Goal: Find specific page/section: Find specific page/section

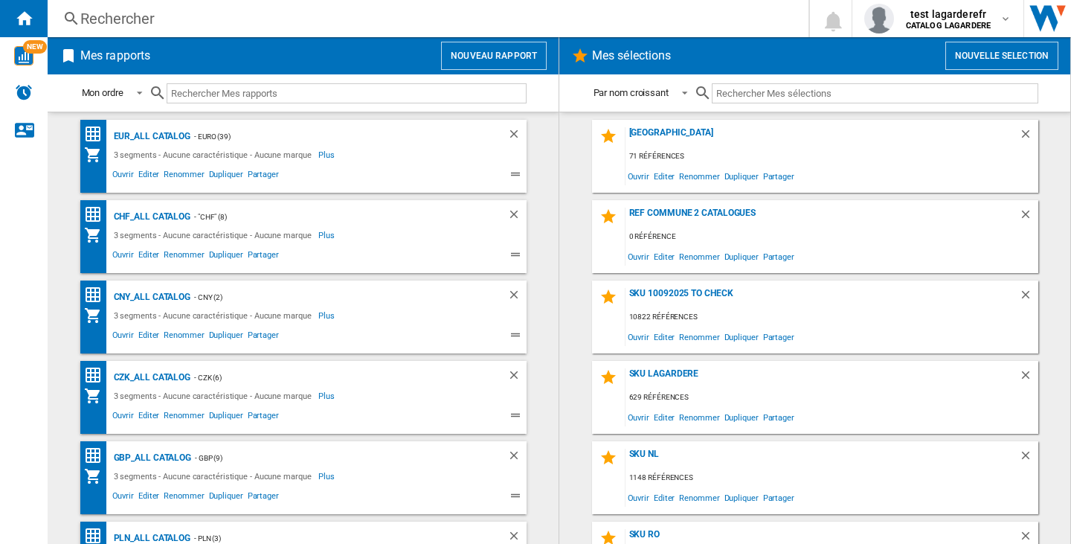
click at [91, 11] on div "Rechercher" at bounding box center [424, 18] width 689 height 21
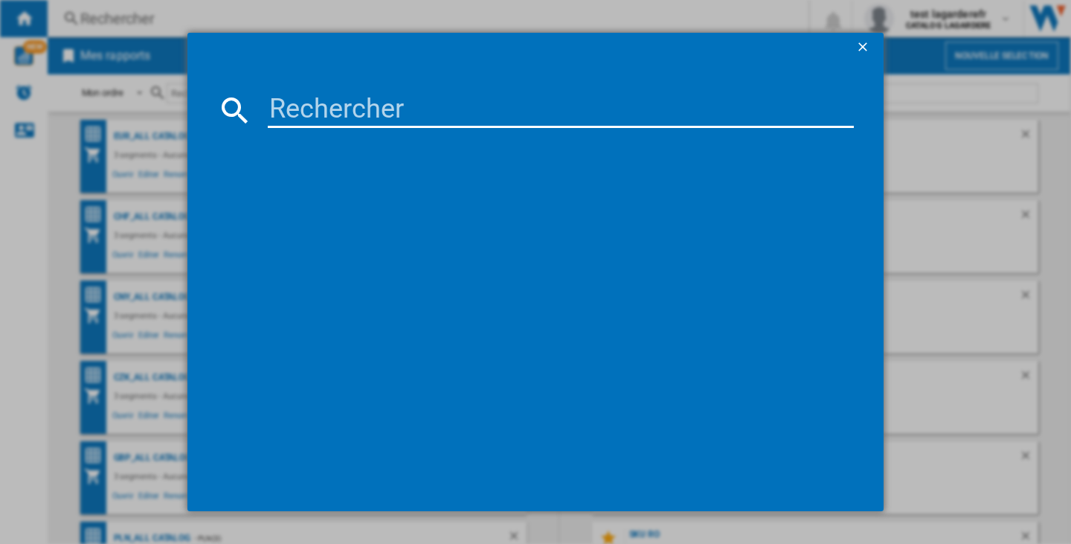
click at [323, 108] on input at bounding box center [561, 110] width 586 height 36
paste input "CLARINS BRIGHT PLUS DARK SPOT TARGETING MOISTURIZING EMULSION 75 ML"
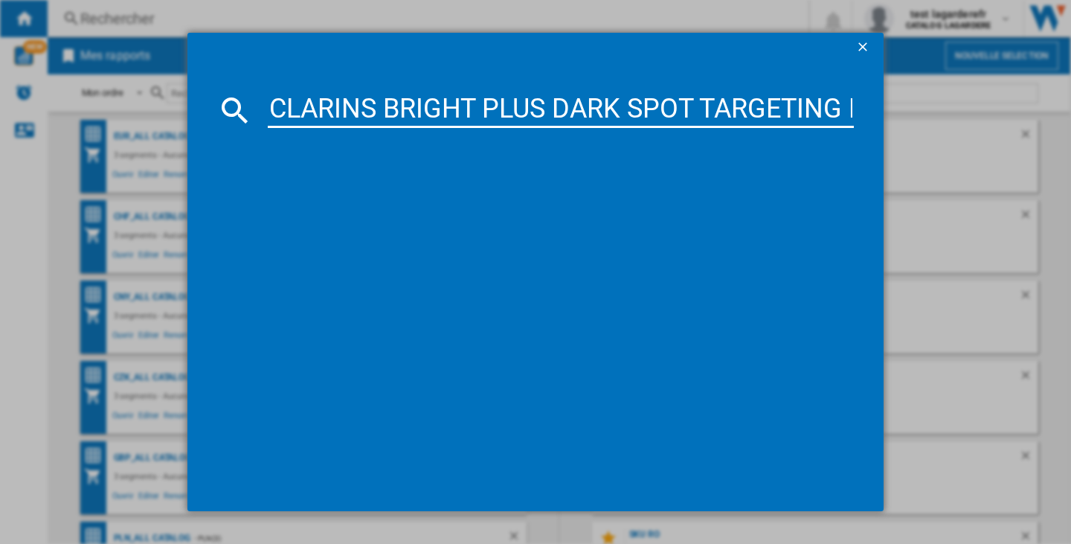
scroll to position [0, 407]
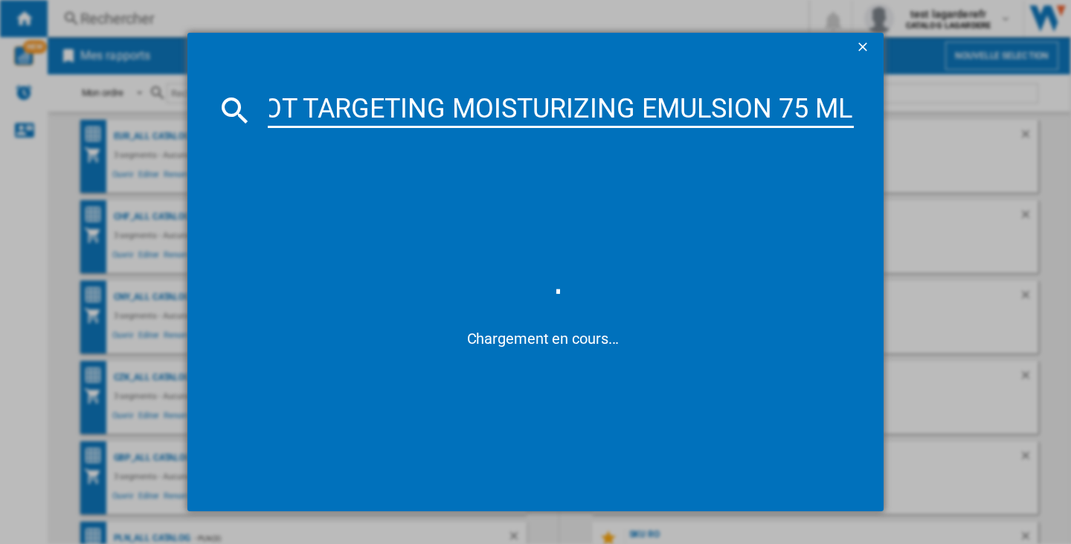
type input "CLARINS BRIGHT PLUS DARK SPOT TARGETING MOISTURIZING EMULSION 75 ML"
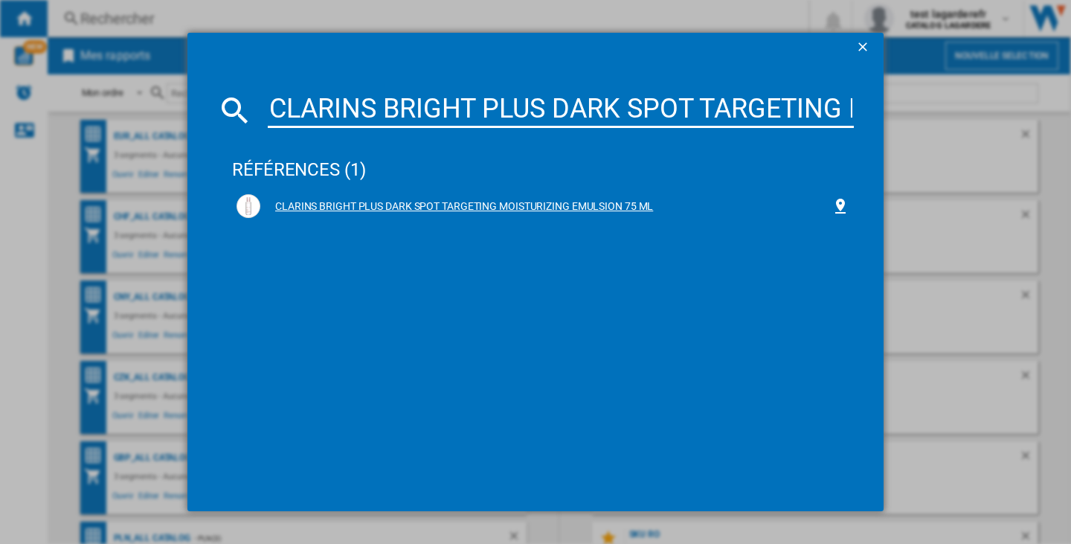
click at [618, 199] on div "CLARINS BRIGHT PLUS DARK SPOT TARGETING MOISTURIZING EMULSION 75 ML" at bounding box center [545, 206] width 571 height 15
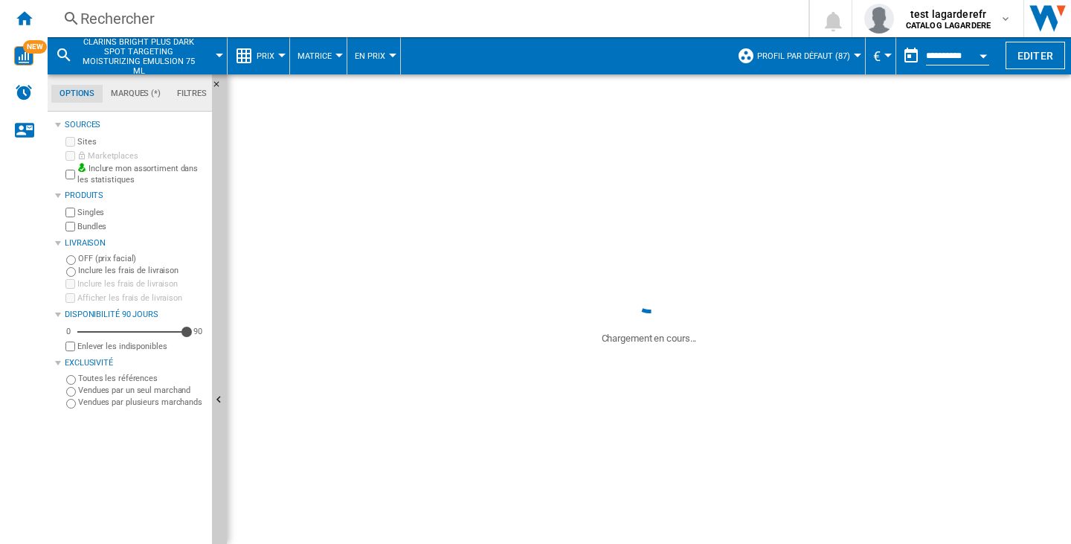
click at [327, 45] on button "Matrice" at bounding box center [318, 55] width 42 height 37
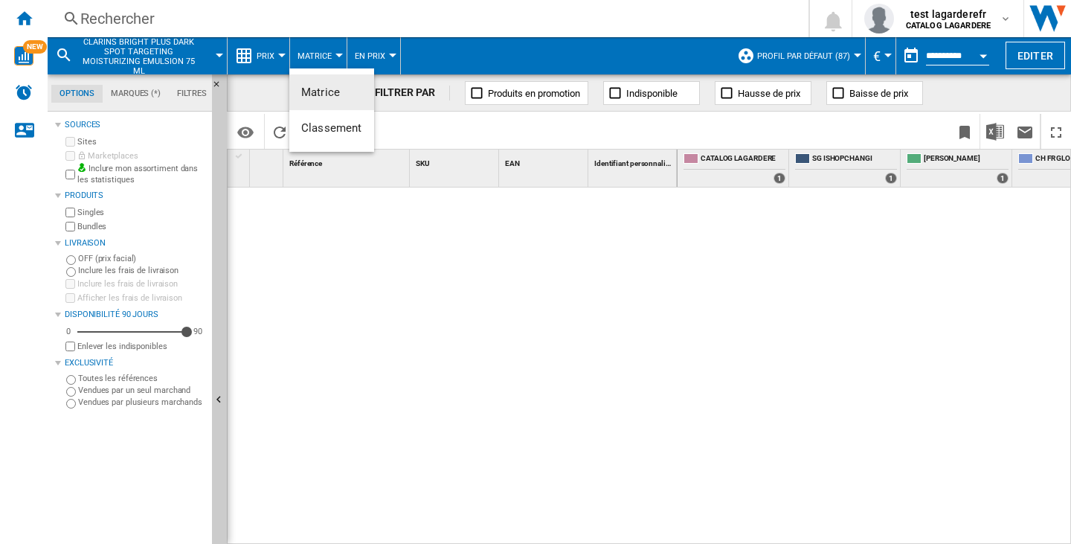
click at [278, 57] on md-backdrop at bounding box center [535, 272] width 1071 height 544
click at [336, 55] on div at bounding box center [338, 56] width 7 height 4
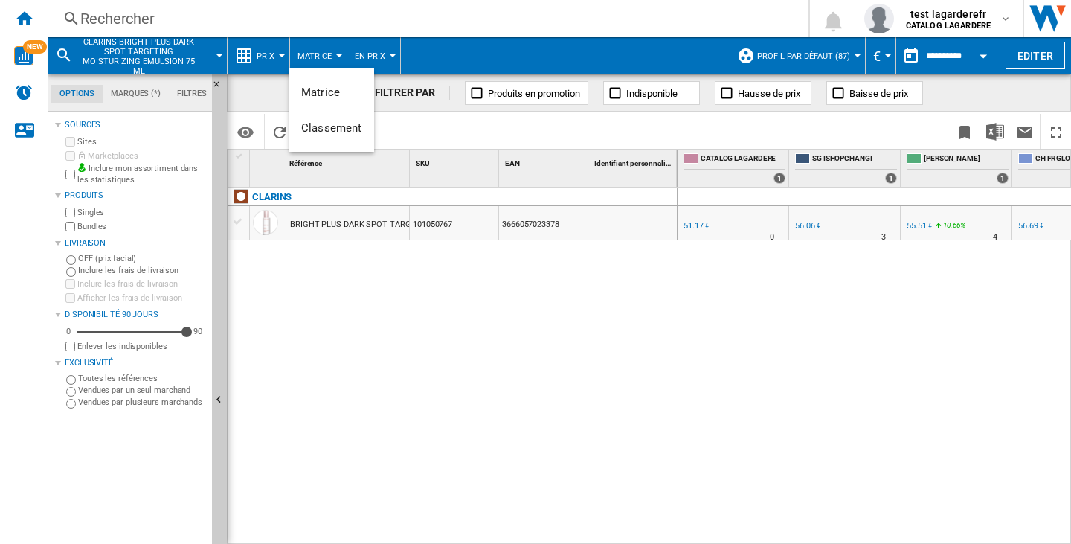
click at [280, 54] on md-backdrop at bounding box center [535, 272] width 1071 height 544
click at [280, 54] on div at bounding box center [281, 56] width 7 height 4
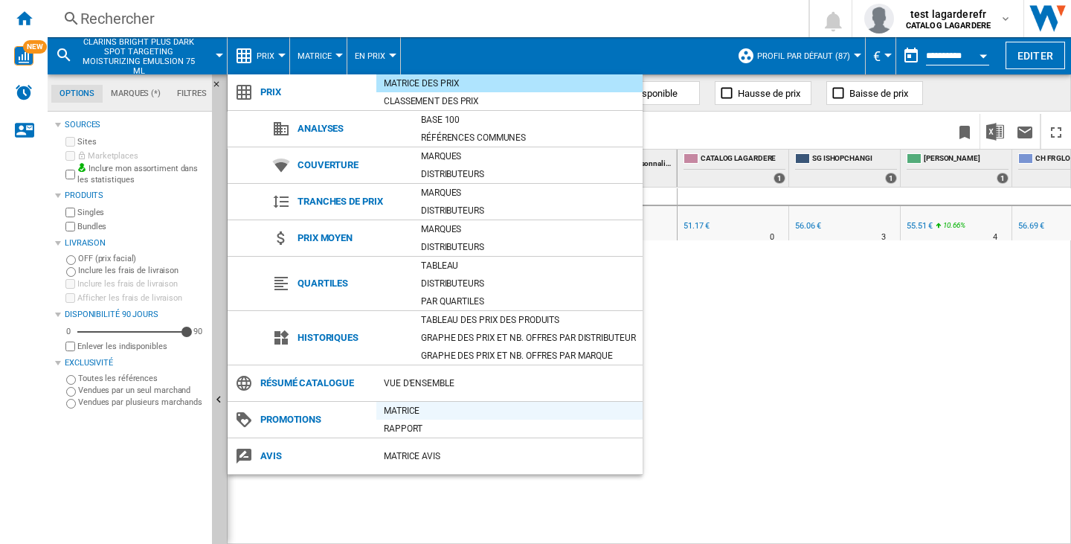
click at [400, 414] on div "Matrice" at bounding box center [509, 410] width 266 height 15
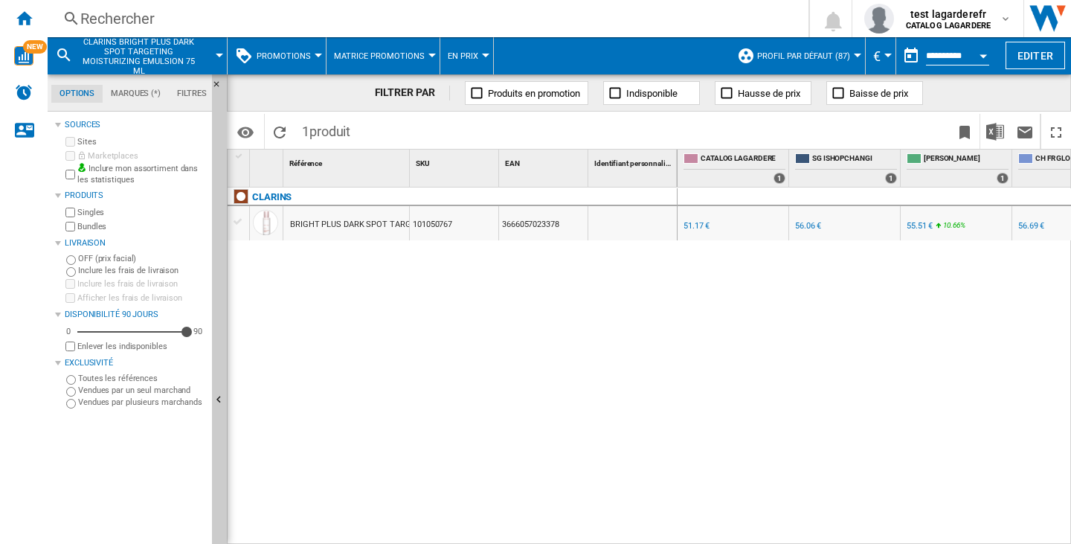
scroll to position [0, 542]
